Goal: Complete application form

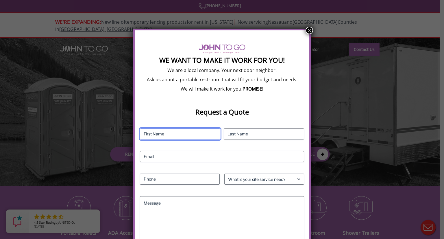
click at [171, 133] on input "First" at bounding box center [180, 133] width 80 height 11
type input "[PERSON_NAME]"
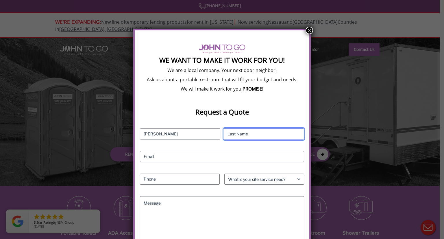
type input "Bykow"
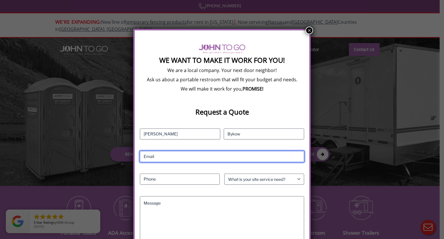
type input "[PERSON_NAME][EMAIL_ADDRESS][DOMAIN_NAME]"
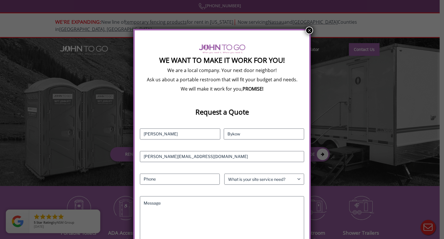
type input "9083072500"
click at [230, 178] on select "What is your site service need? Consumer Construction - Commercial Construction…" at bounding box center [264, 178] width 80 height 11
select select "Construction - Commercial"
click at [224, 173] on select "What is your site service need? Consumer Construction - Commercial Construction…" at bounding box center [264, 178] width 80 height 11
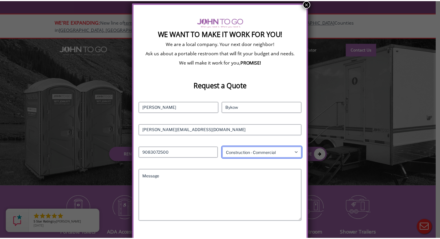
scroll to position [62, 0]
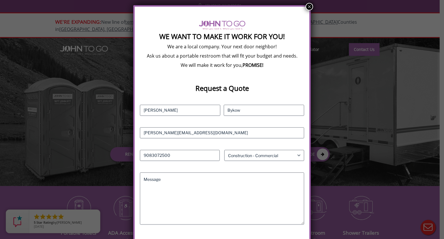
click at [307, 8] on button "×" at bounding box center [310, 7] width 8 height 8
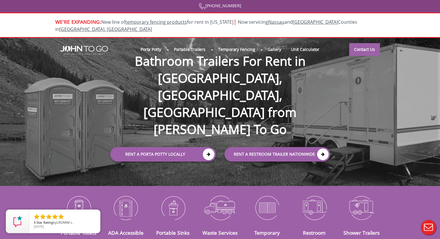
click at [175, 100] on h1 "Bathroom Trailers For Rent in [GEOGRAPHIC_DATA], [GEOGRAPHIC_DATA], [GEOGRAPHIC…" at bounding box center [219, 86] width 231 height 104
